Goal: Task Accomplishment & Management: Use online tool/utility

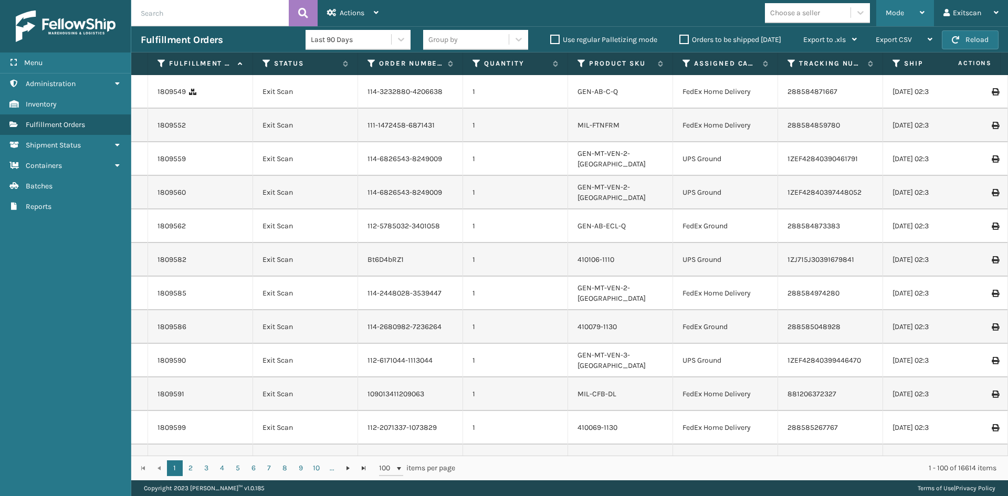
click at [883, 14] on div "Mode Regular Mode Picking Mode Labeling Mode Exit Scan Mode" at bounding box center [905, 13] width 58 height 26
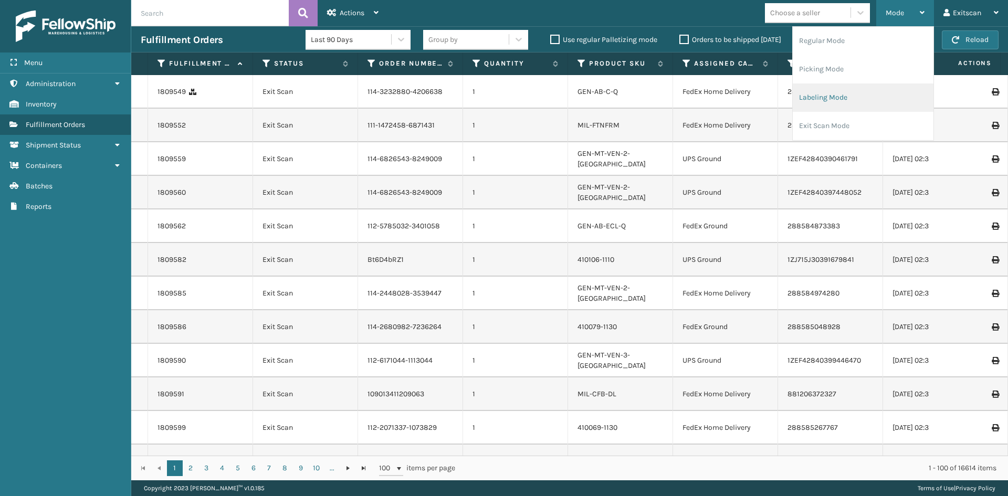
click at [814, 100] on li "Labeling Mode" at bounding box center [863, 97] width 141 height 28
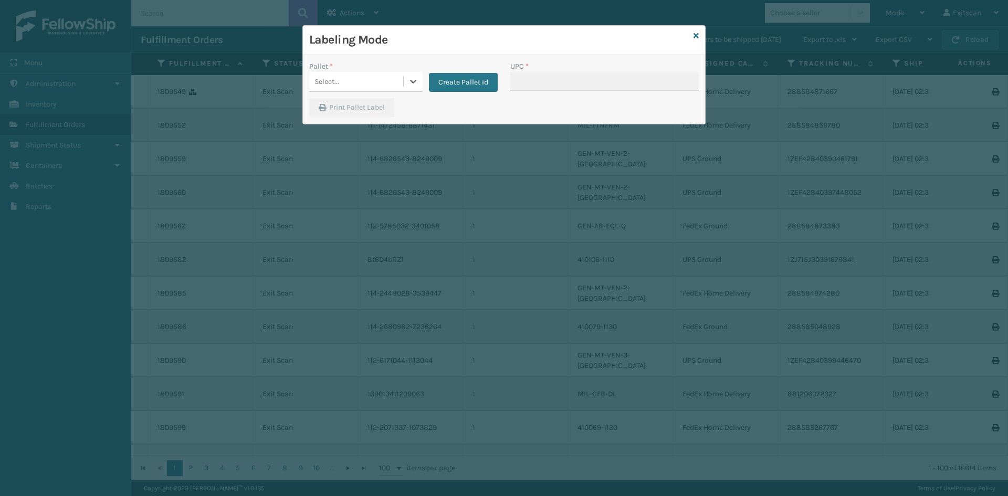
click at [403, 82] on div "Select..." at bounding box center [356, 81] width 94 height 17
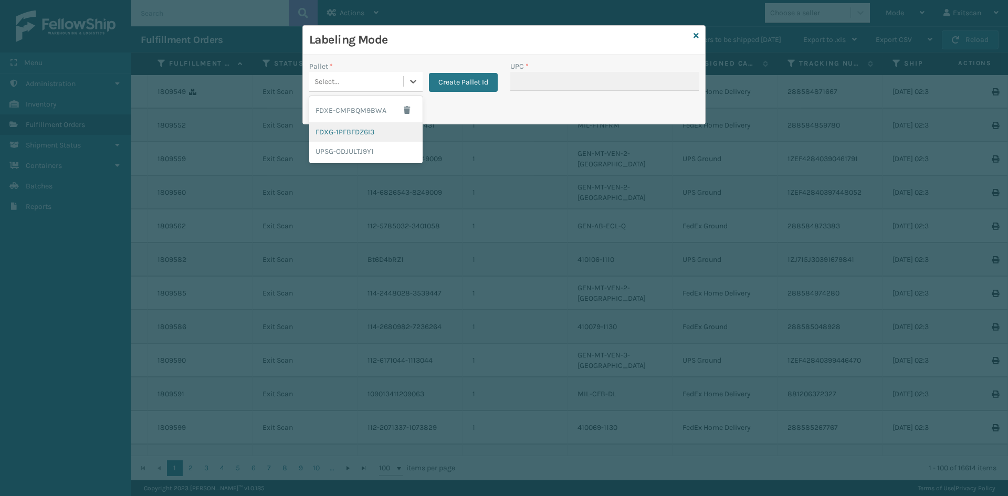
click at [380, 132] on div "FDXG-1PFBFDZ6I3" at bounding box center [365, 131] width 113 height 19
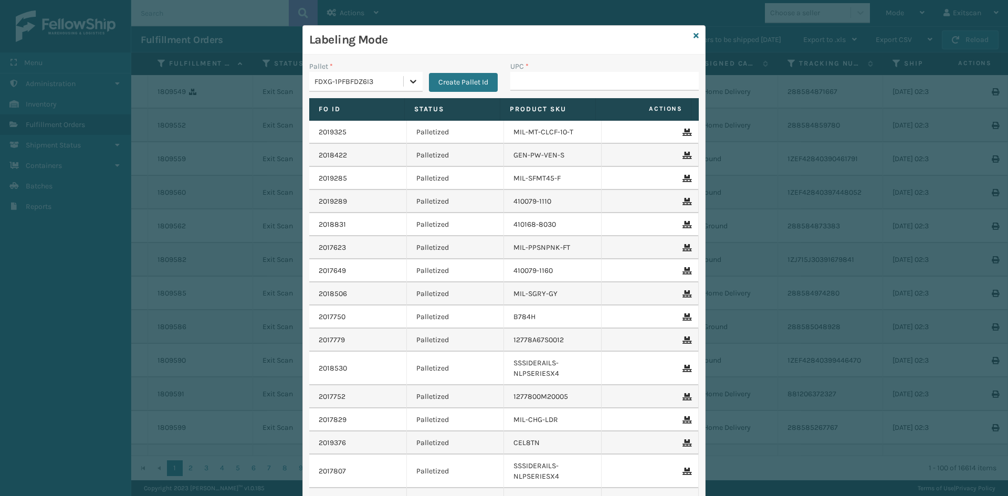
click at [415, 85] on div at bounding box center [413, 81] width 19 height 19
click at [565, 79] on input "UPC *" at bounding box center [604, 81] width 188 height 19
type input "SSSIDERAILS-NLPSERIESX4"
type input "NEFHBBRKT"
